Goal: Information Seeking & Learning: Learn about a topic

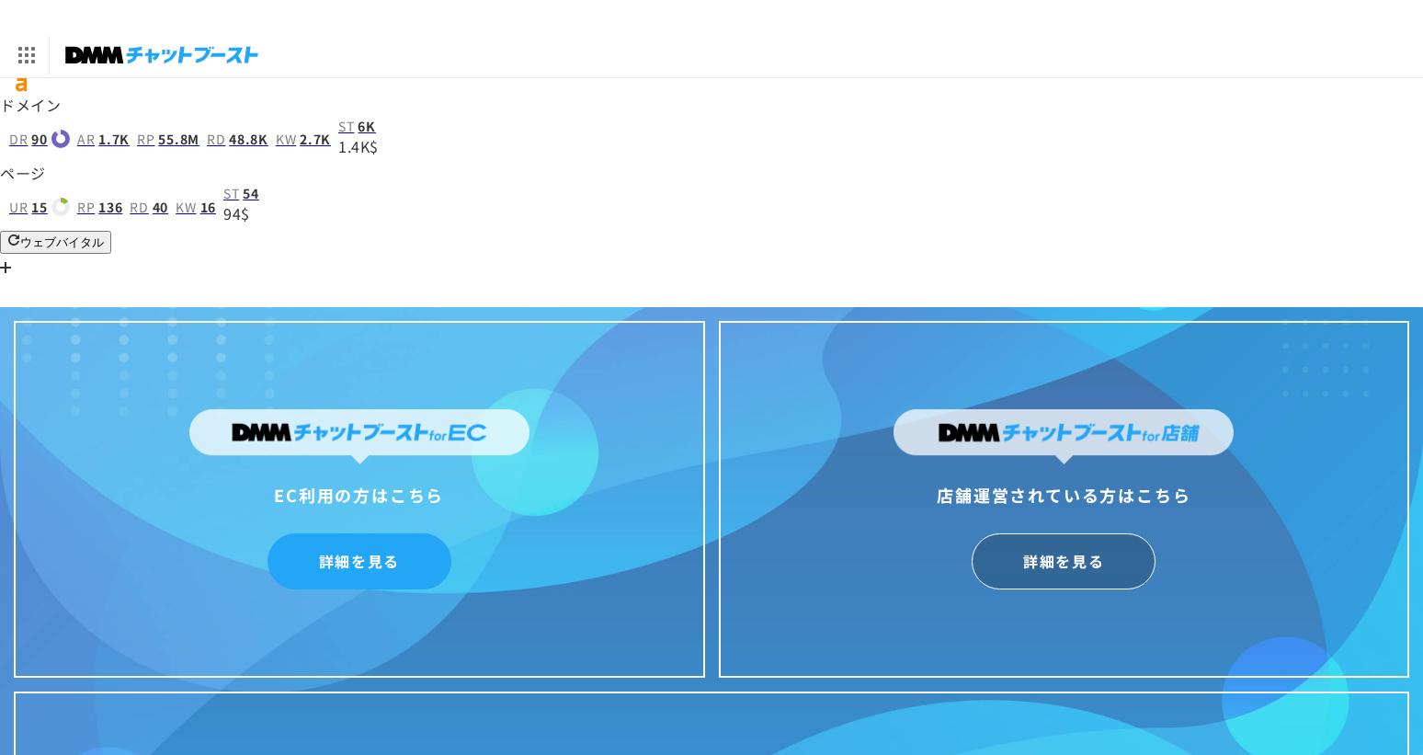
click at [363, 533] on link "詳細を見る" at bounding box center [360, 561] width 184 height 56
click at [1041, 409] on img at bounding box center [1064, 436] width 340 height 55
click at [1036, 409] on img at bounding box center [1064, 436] width 340 height 55
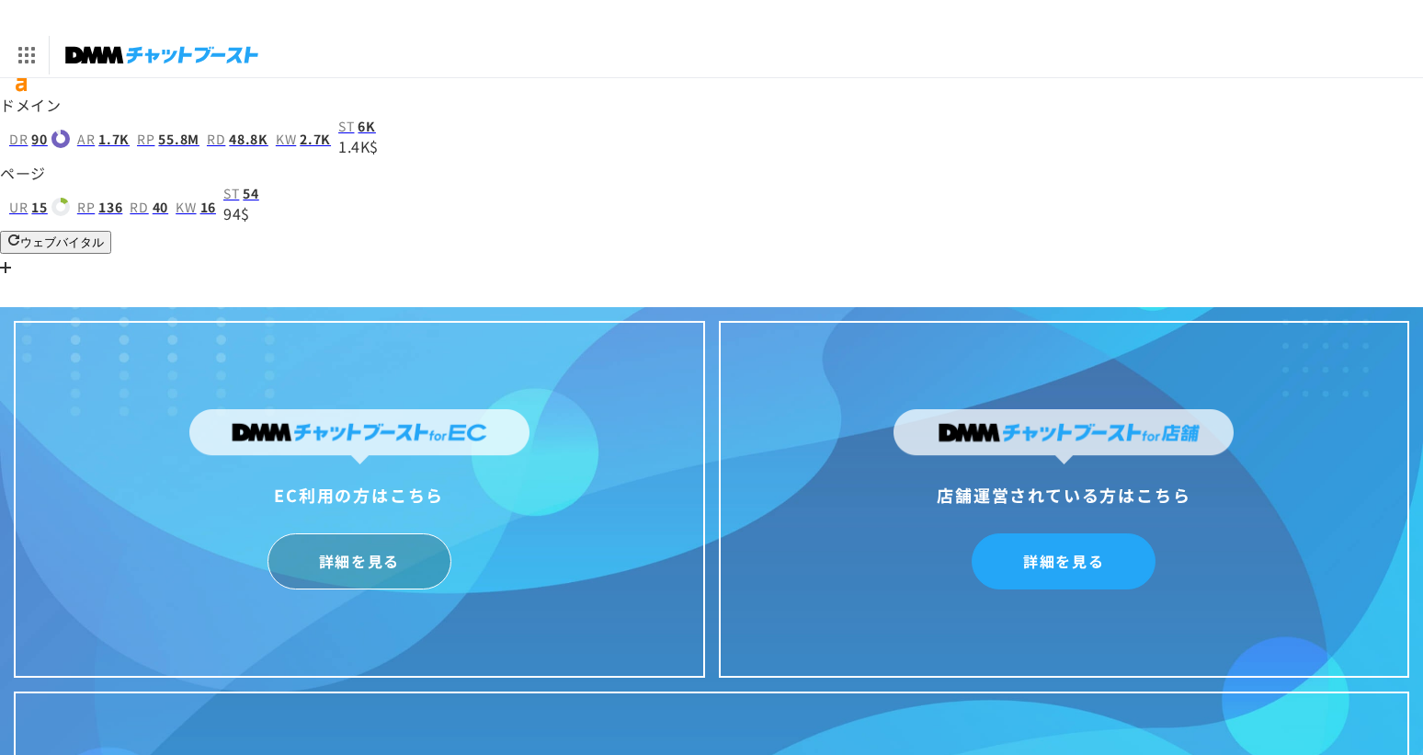
click at [1031, 533] on link "詳細を見る" at bounding box center [1064, 561] width 184 height 56
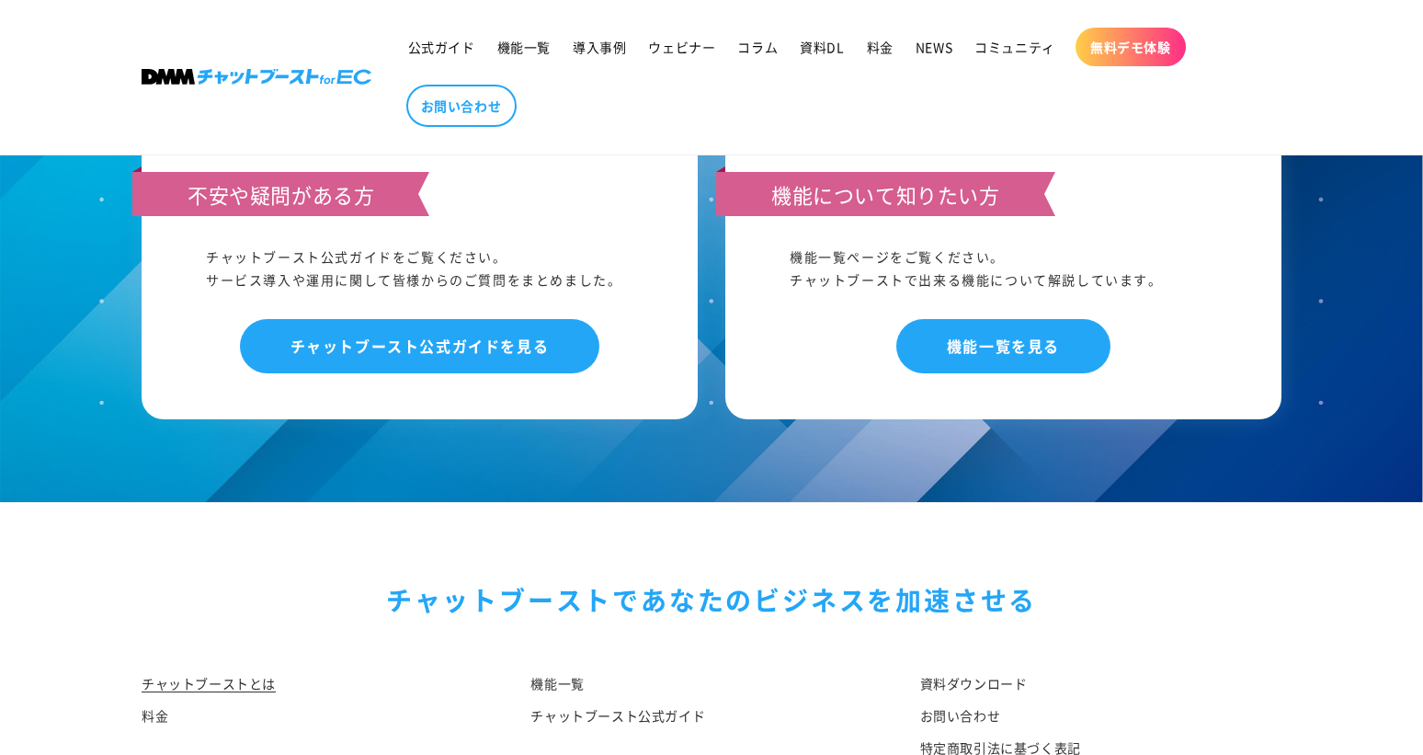
scroll to position [9677, 0]
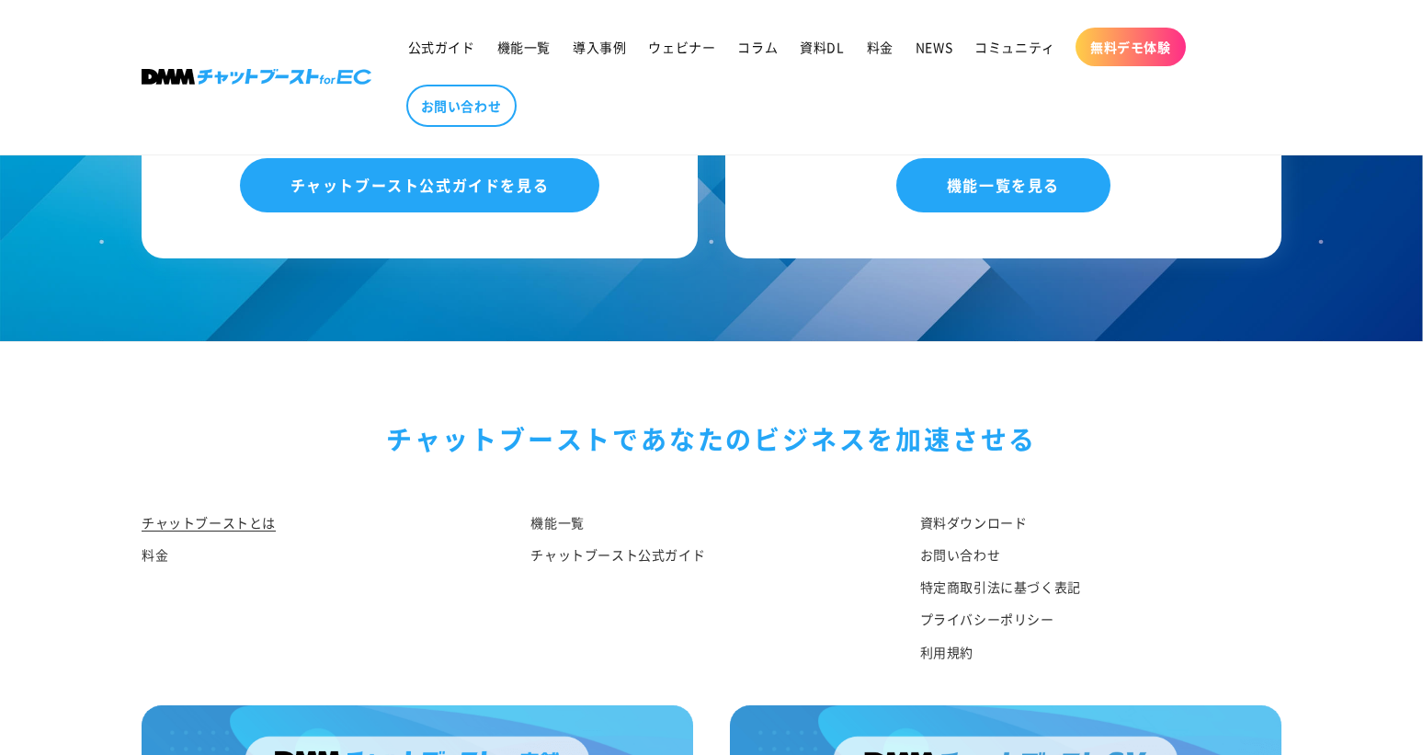
click at [236, 511] on link "チャットブーストとは" at bounding box center [209, 525] width 134 height 28
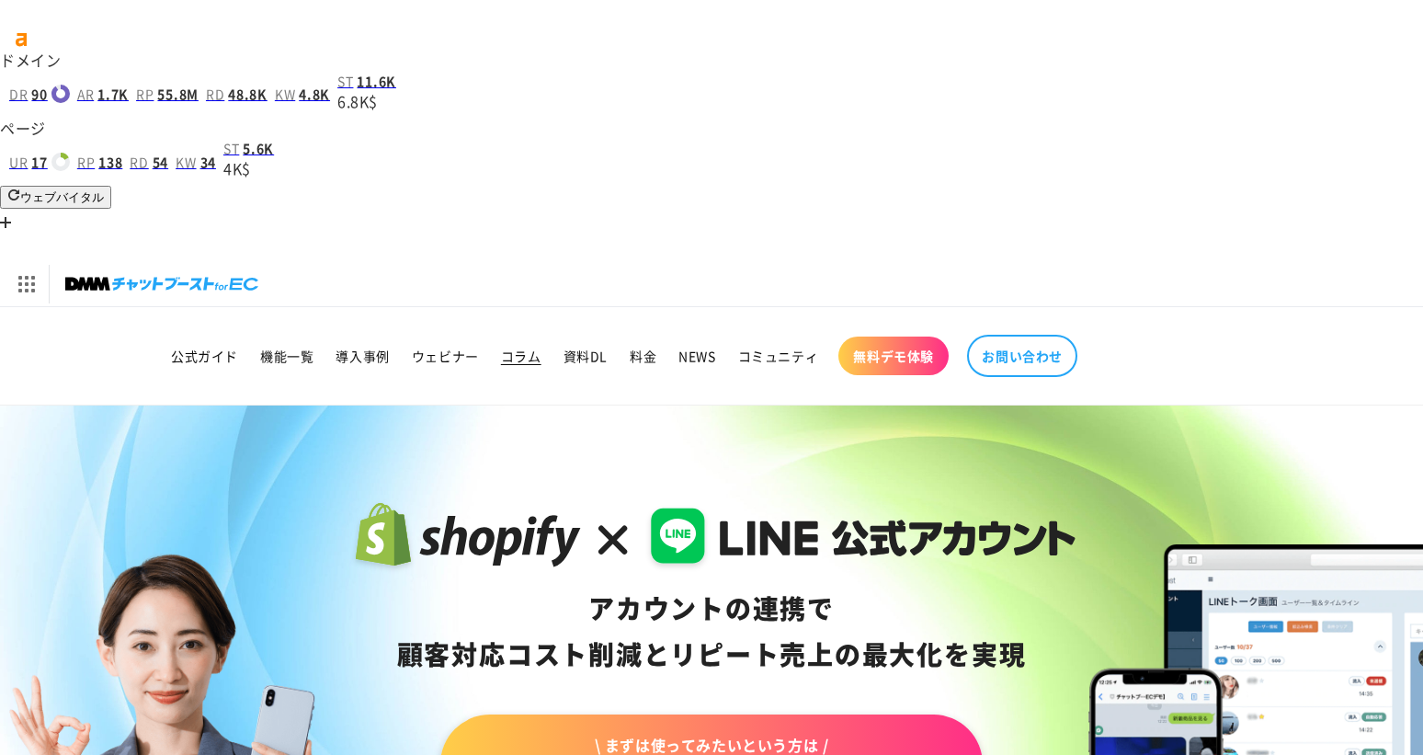
click at [517, 348] on span "コラム" at bounding box center [521, 356] width 40 height 17
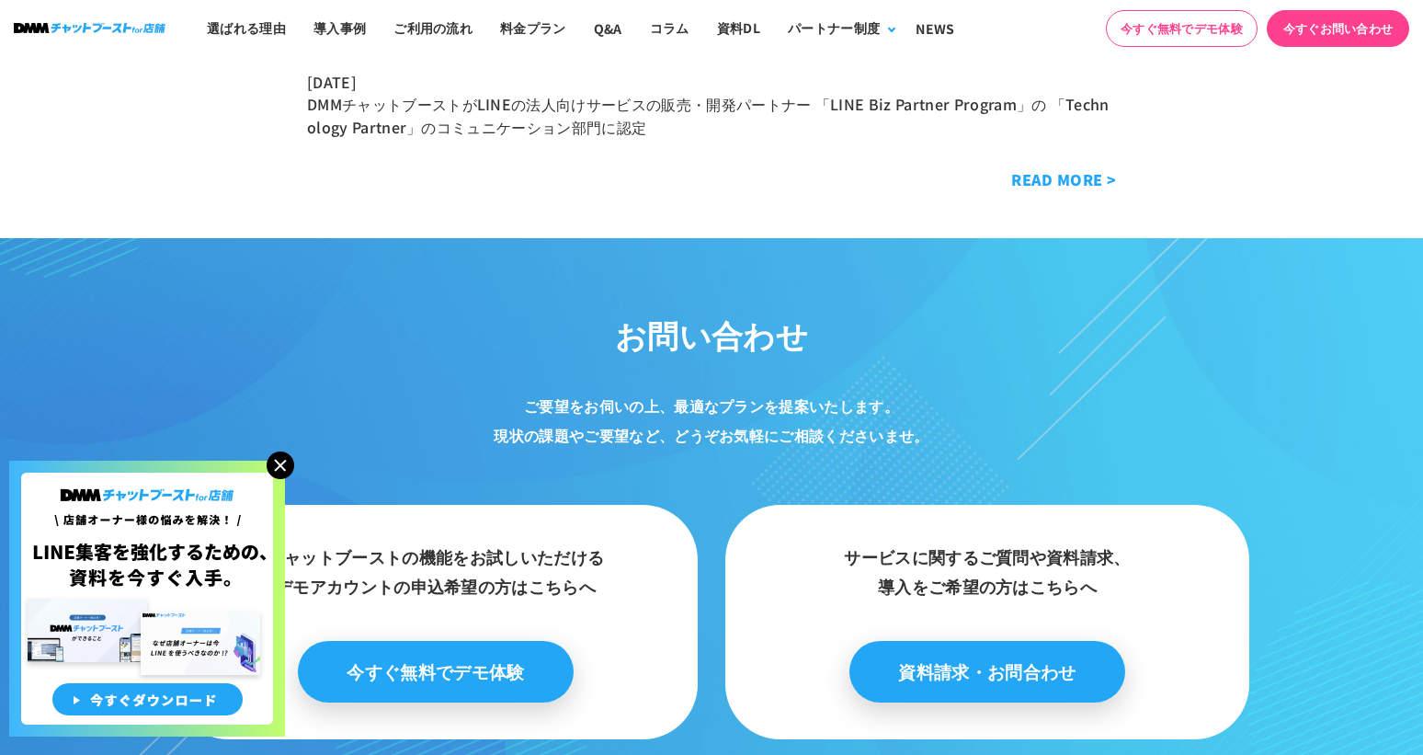
scroll to position [9718, 0]
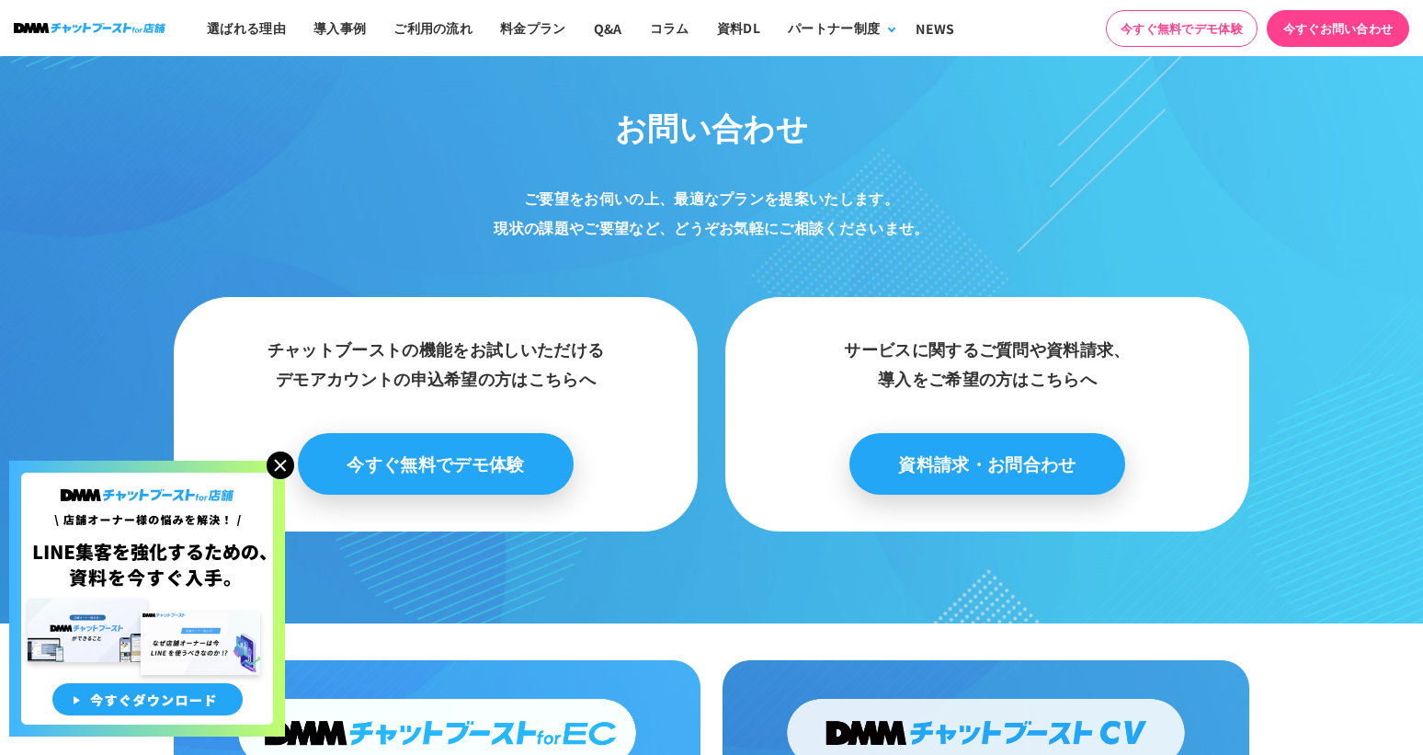
scroll to position [9346, 0]
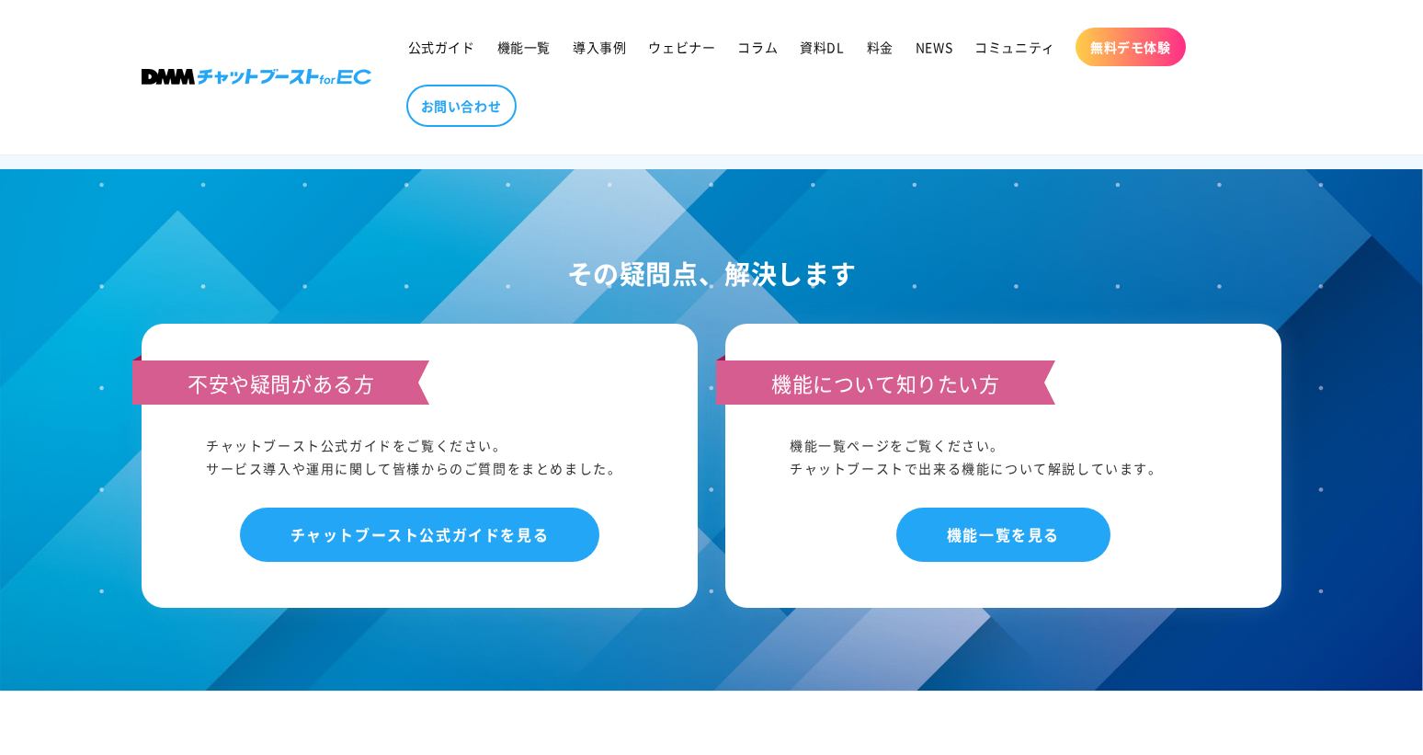
scroll to position [9677, 0]
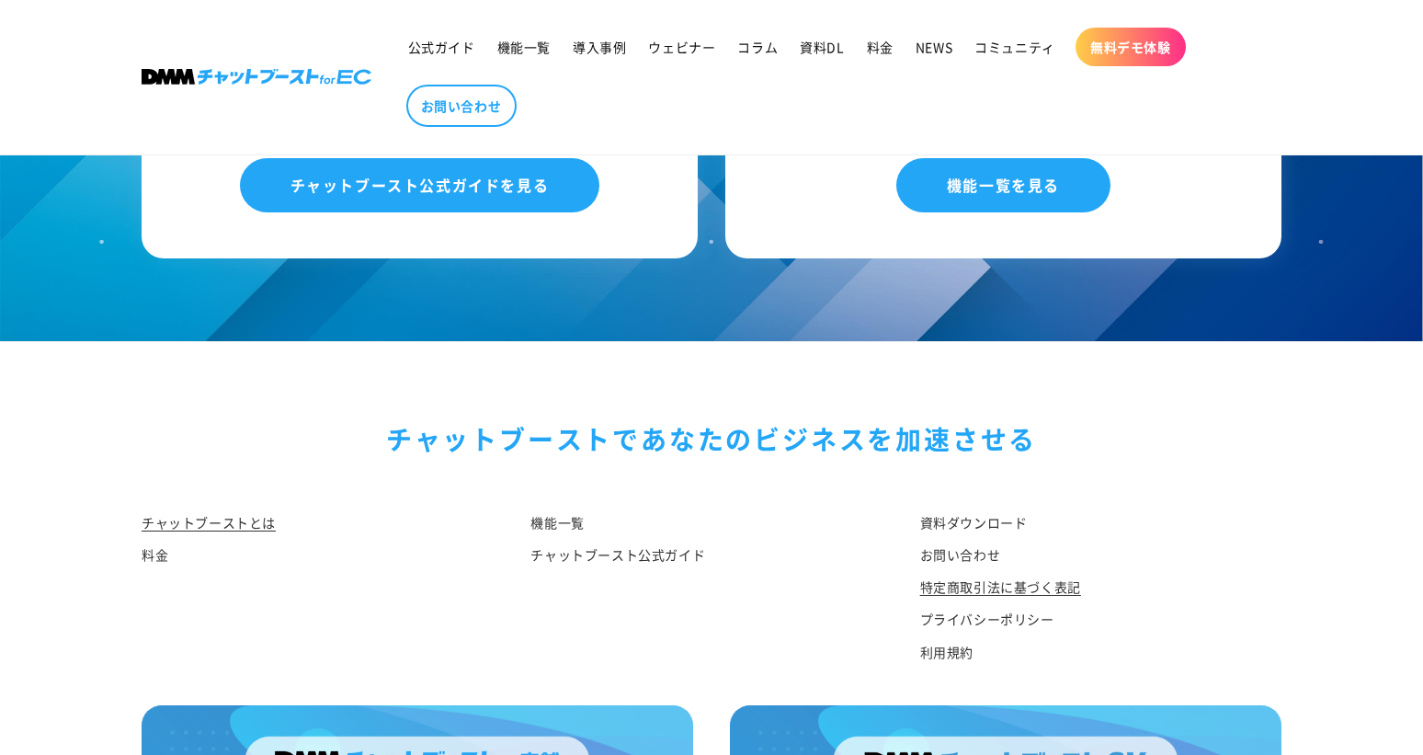
click at [962, 571] on link "特定商取引法に基づく表記" at bounding box center [1000, 587] width 161 height 32
